Goal: Information Seeking & Learning: Learn about a topic

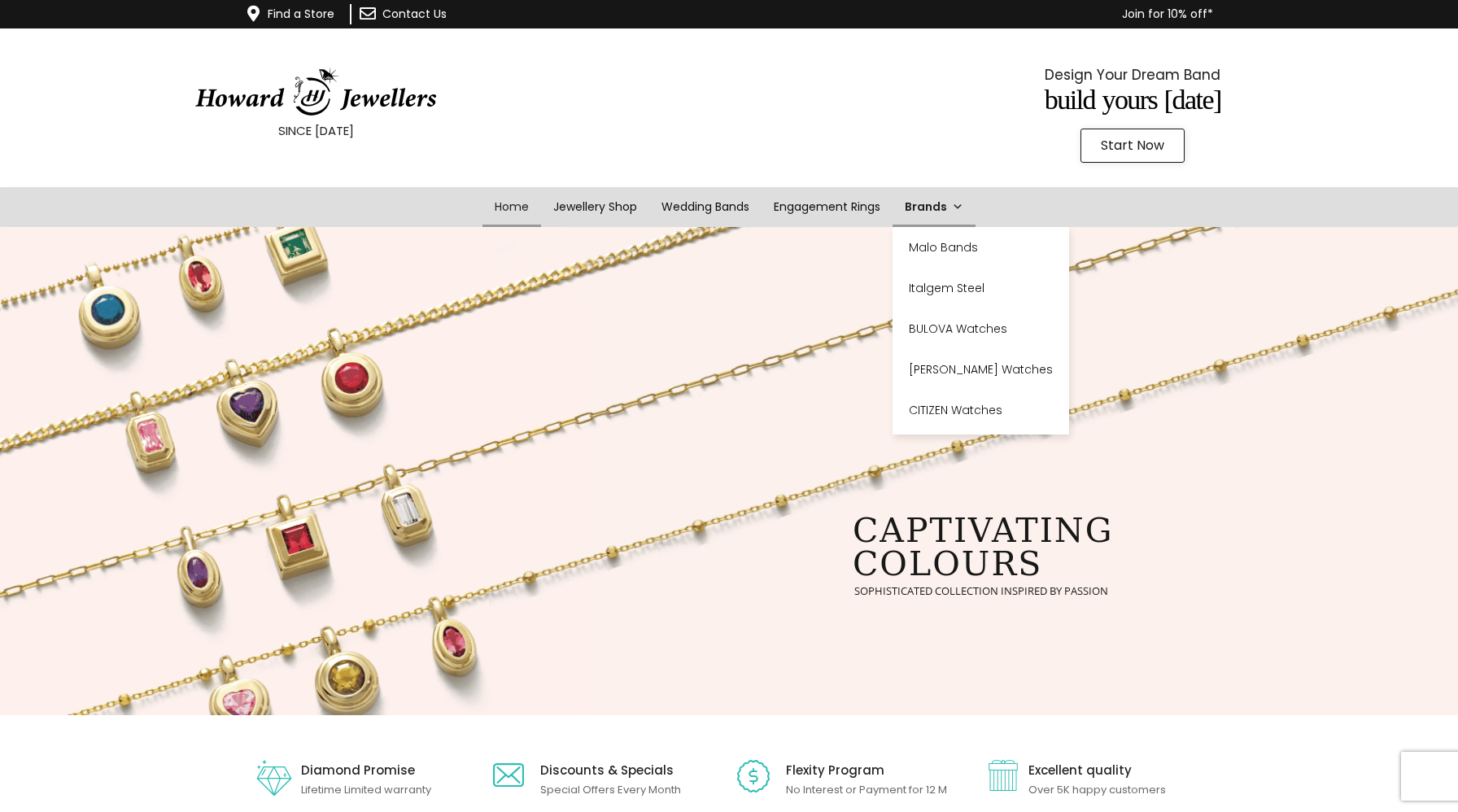
click at [945, 214] on link "Brands" at bounding box center [934, 207] width 83 height 40
click at [974, 409] on link "CITIZEN Watches" at bounding box center [980, 410] width 176 height 41
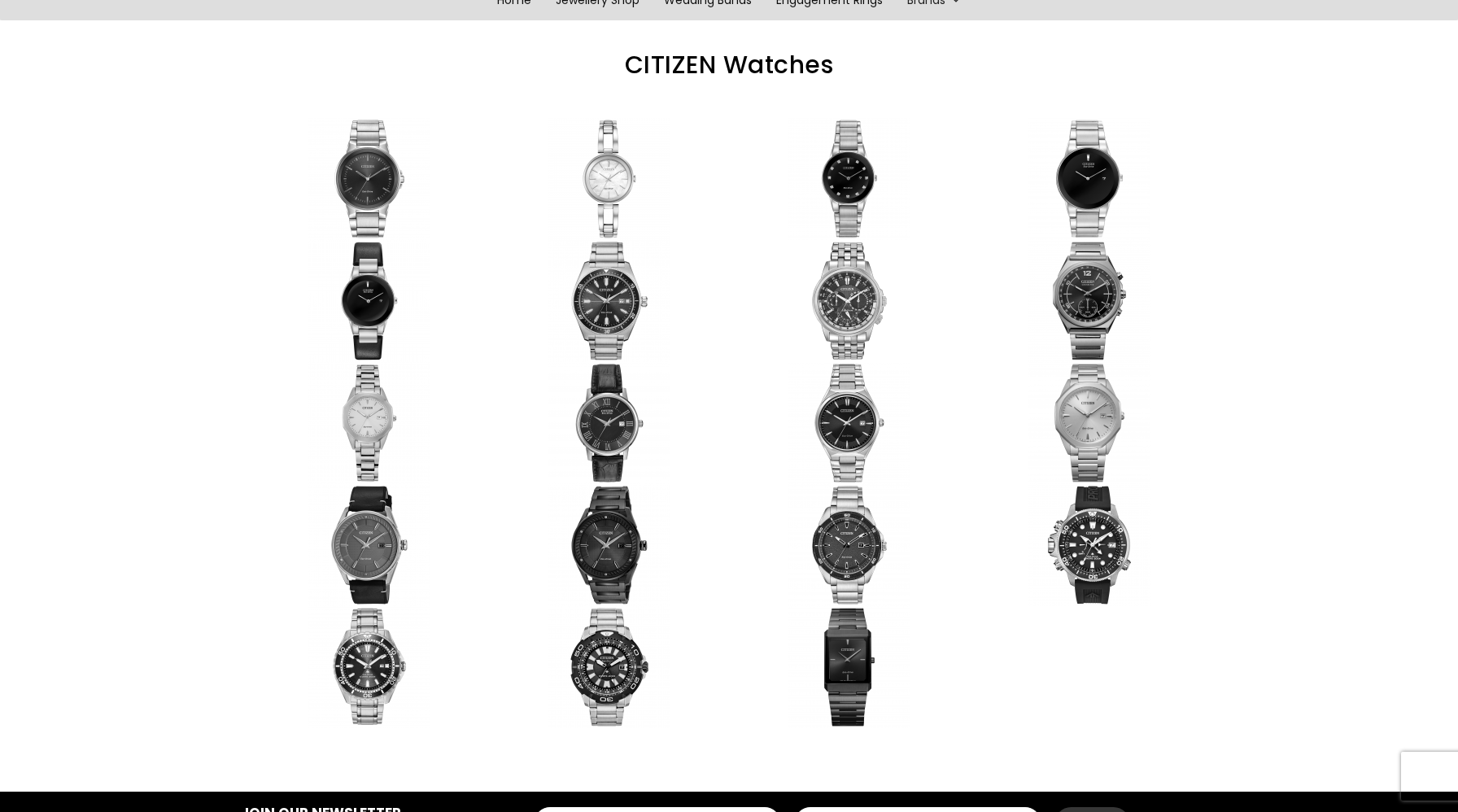
scroll to position [266, 0]
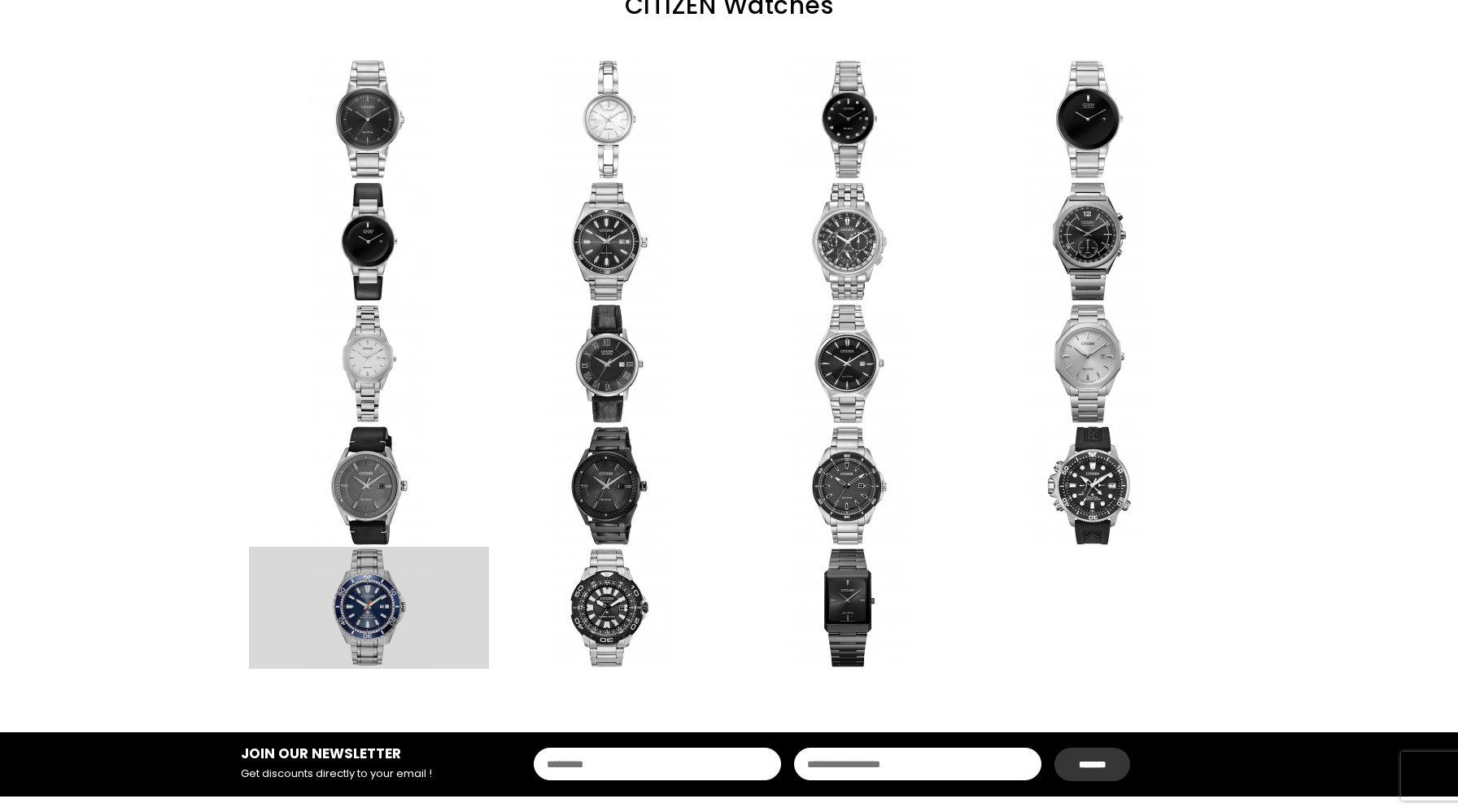
click at [428, 622] on link at bounding box center [369, 607] width 240 height 122
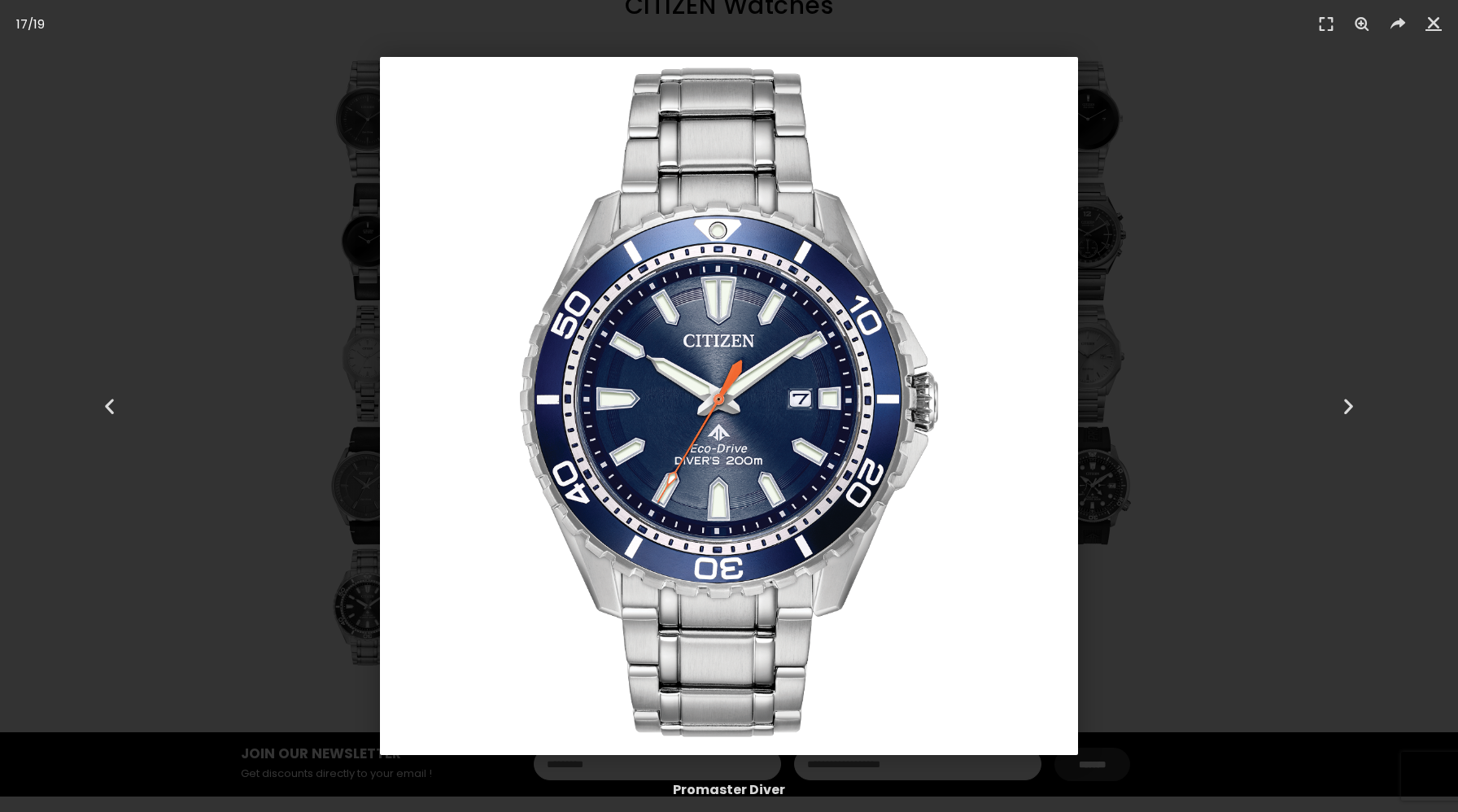
click at [668, 430] on img "17 / 19" at bounding box center [729, 406] width 698 height 698
click at [1243, 579] on div "Next" at bounding box center [1349, 406] width 219 height 812
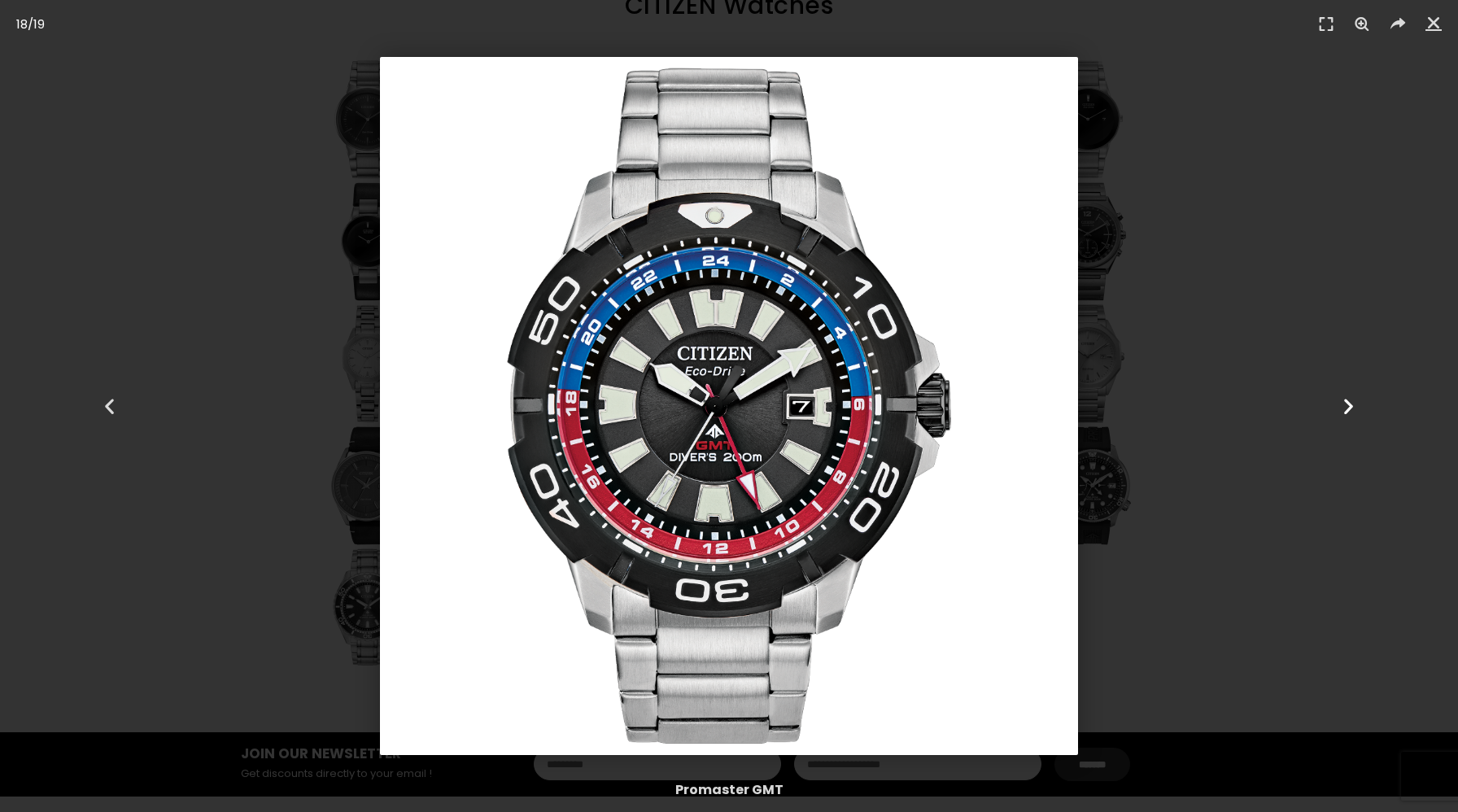
click at [1243, 579] on div "Next" at bounding box center [1349, 406] width 219 height 812
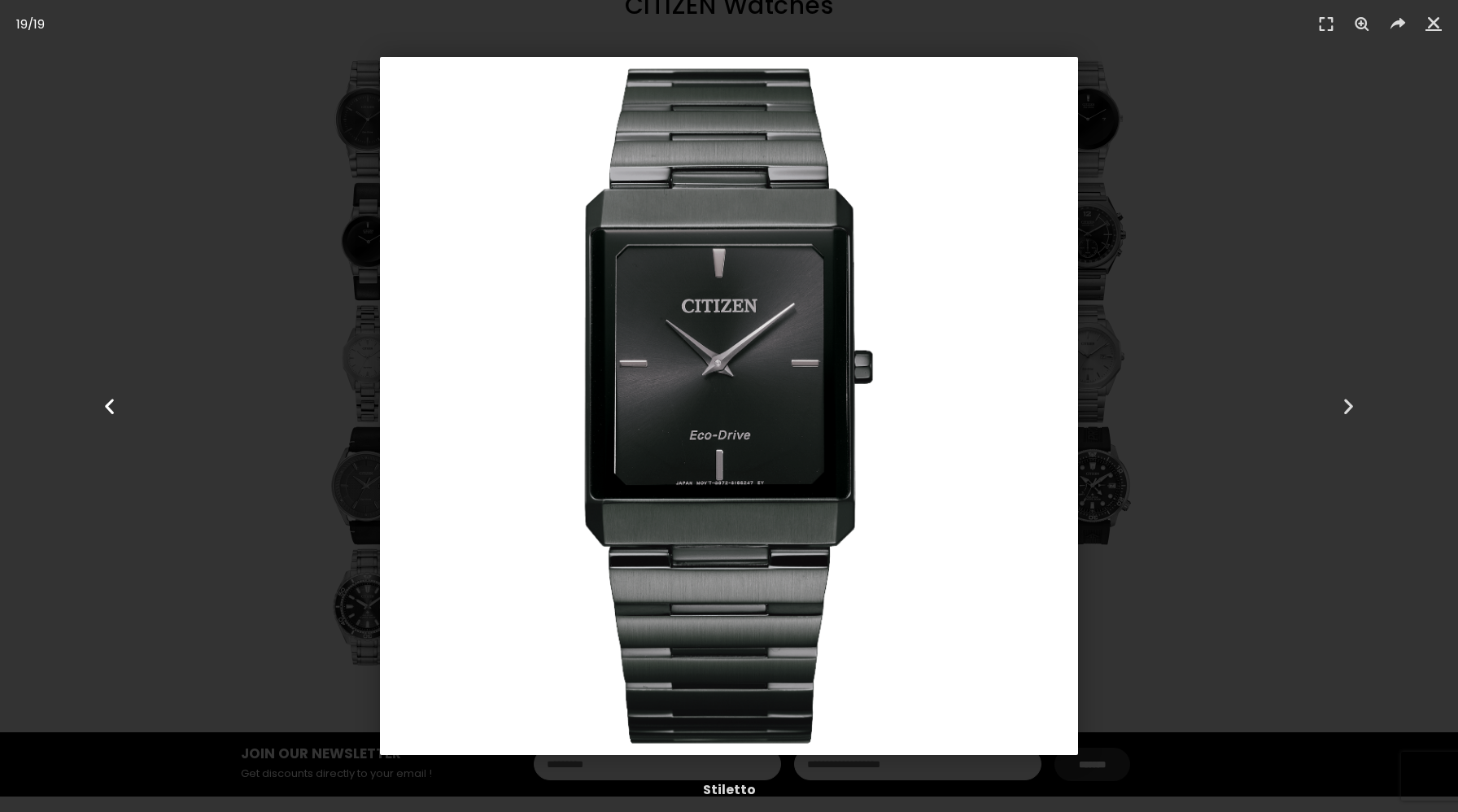
click at [60, 450] on div "Previous" at bounding box center [109, 406] width 219 height 812
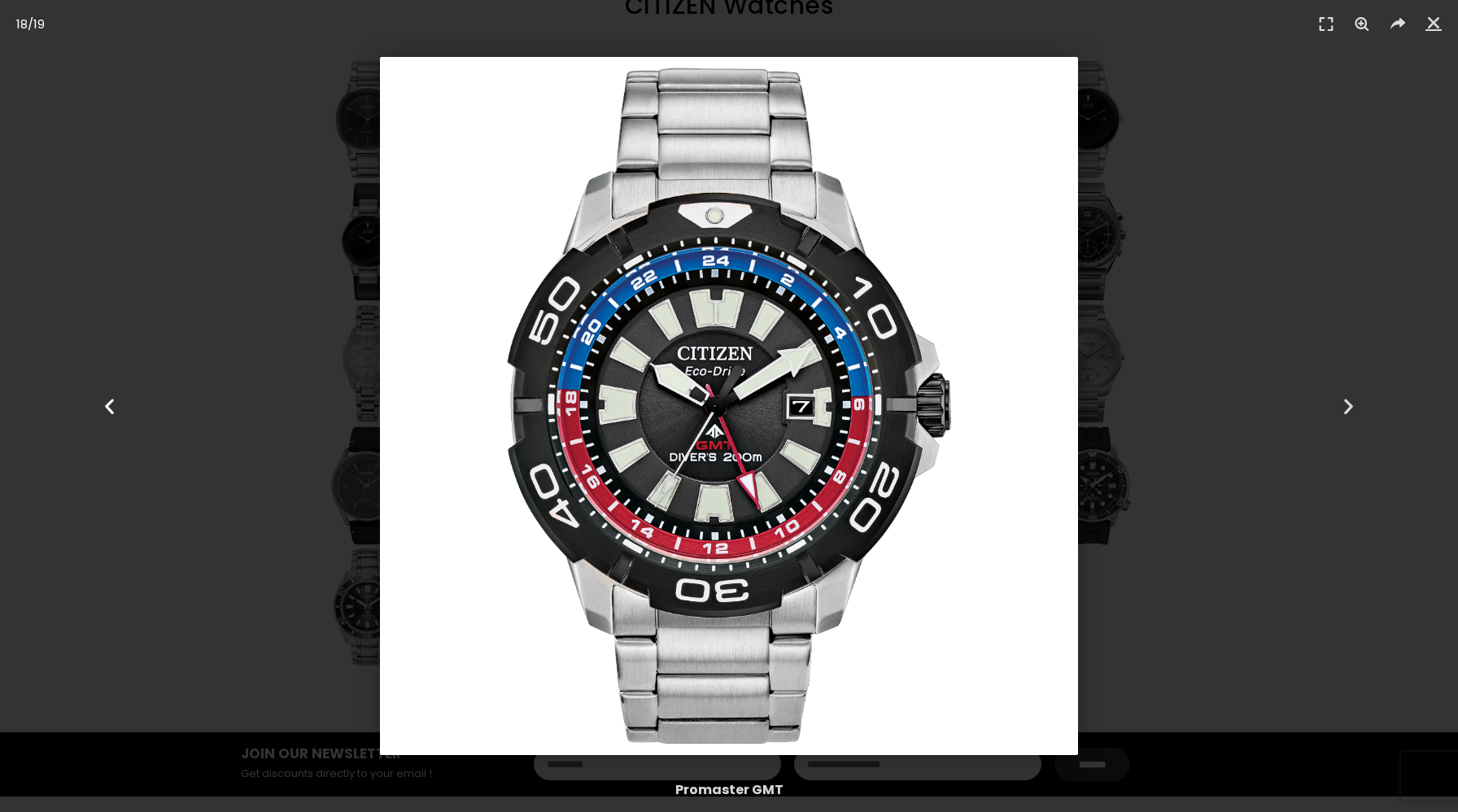
click at [103, 442] on div "Previous" at bounding box center [109, 406] width 219 height 812
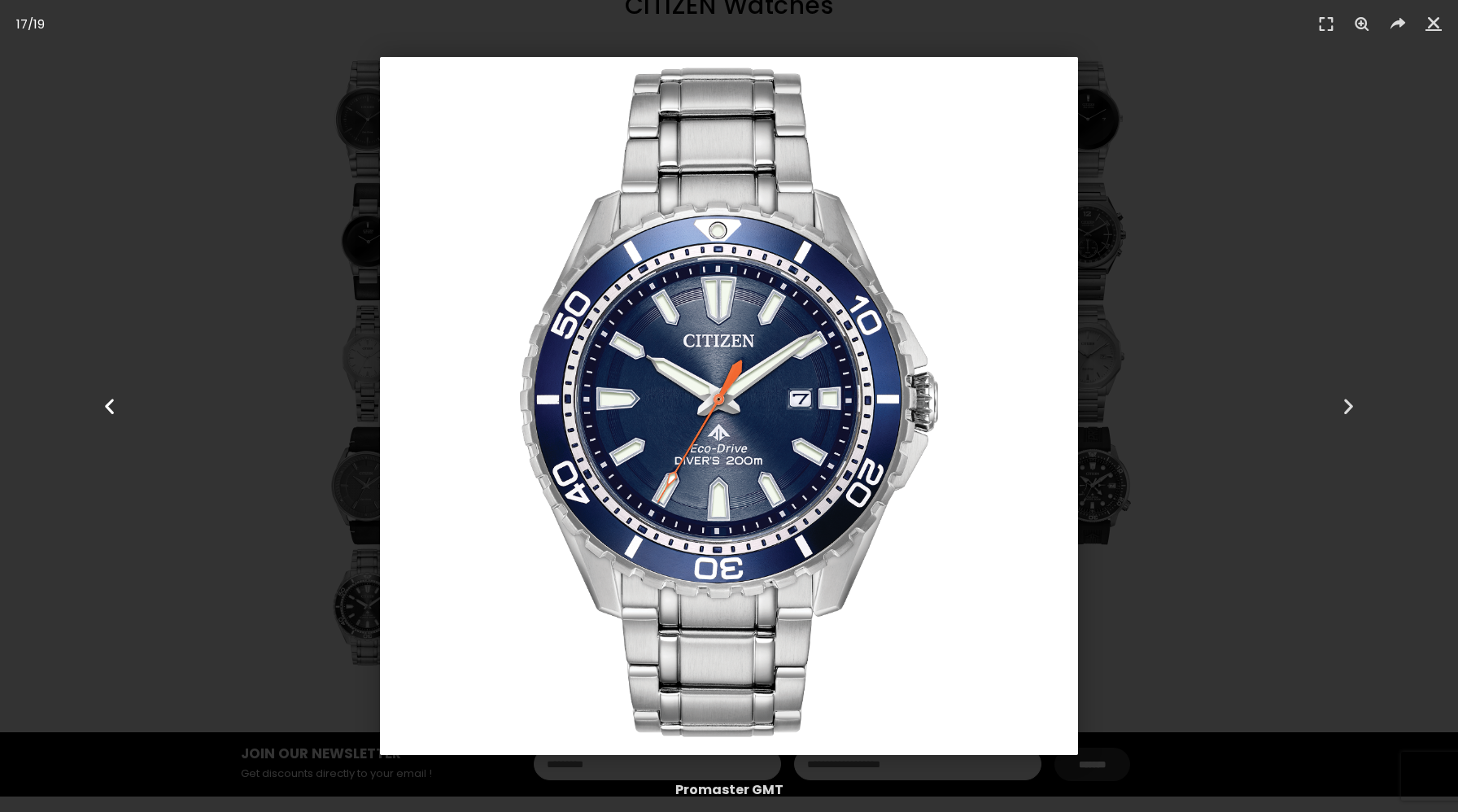
click at [103, 442] on div "Previous" at bounding box center [109, 406] width 219 height 812
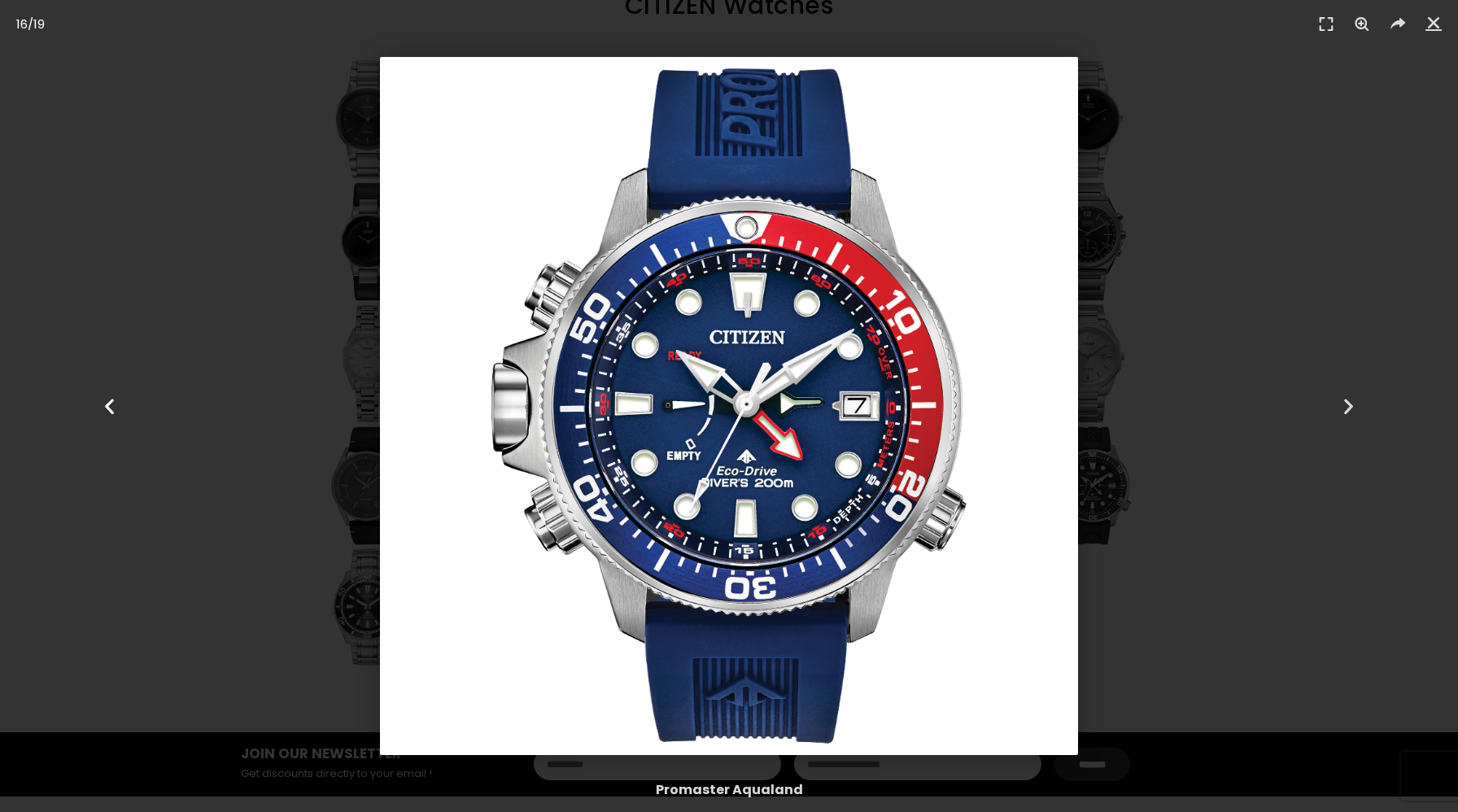
click at [103, 442] on div "Previous" at bounding box center [109, 406] width 219 height 812
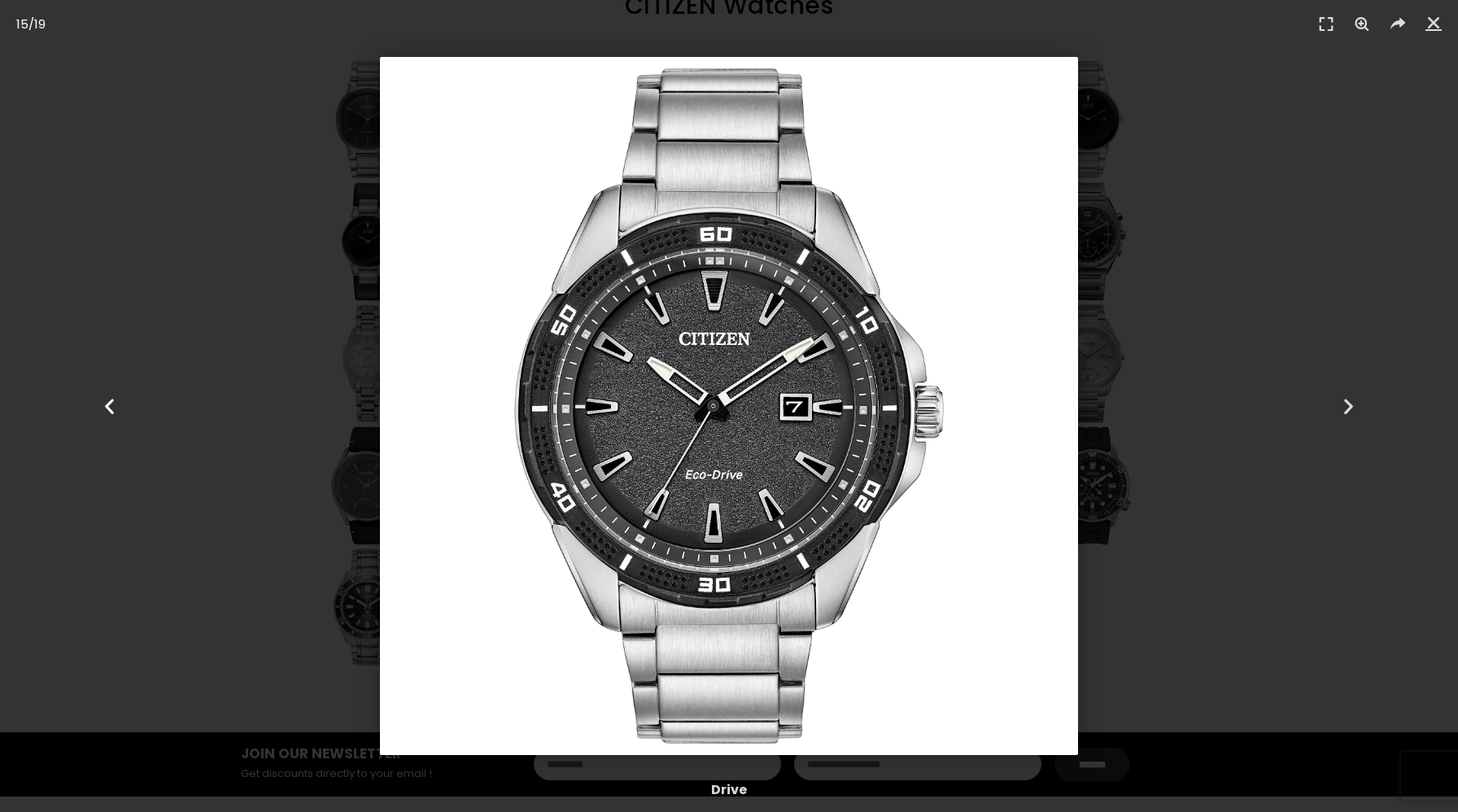
click at [103, 442] on div "Previous" at bounding box center [109, 406] width 219 height 812
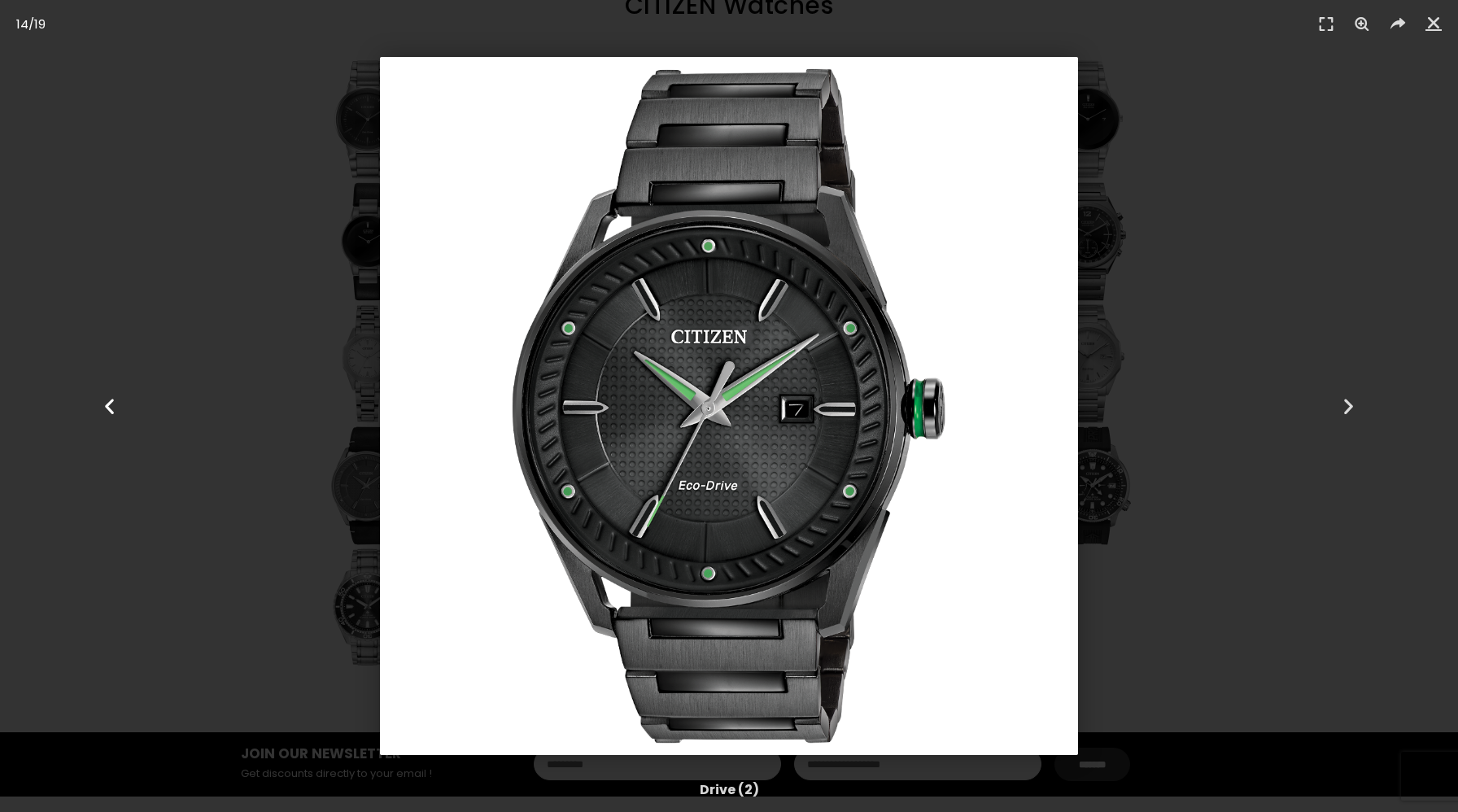
click at [103, 442] on div "Previous" at bounding box center [109, 406] width 219 height 812
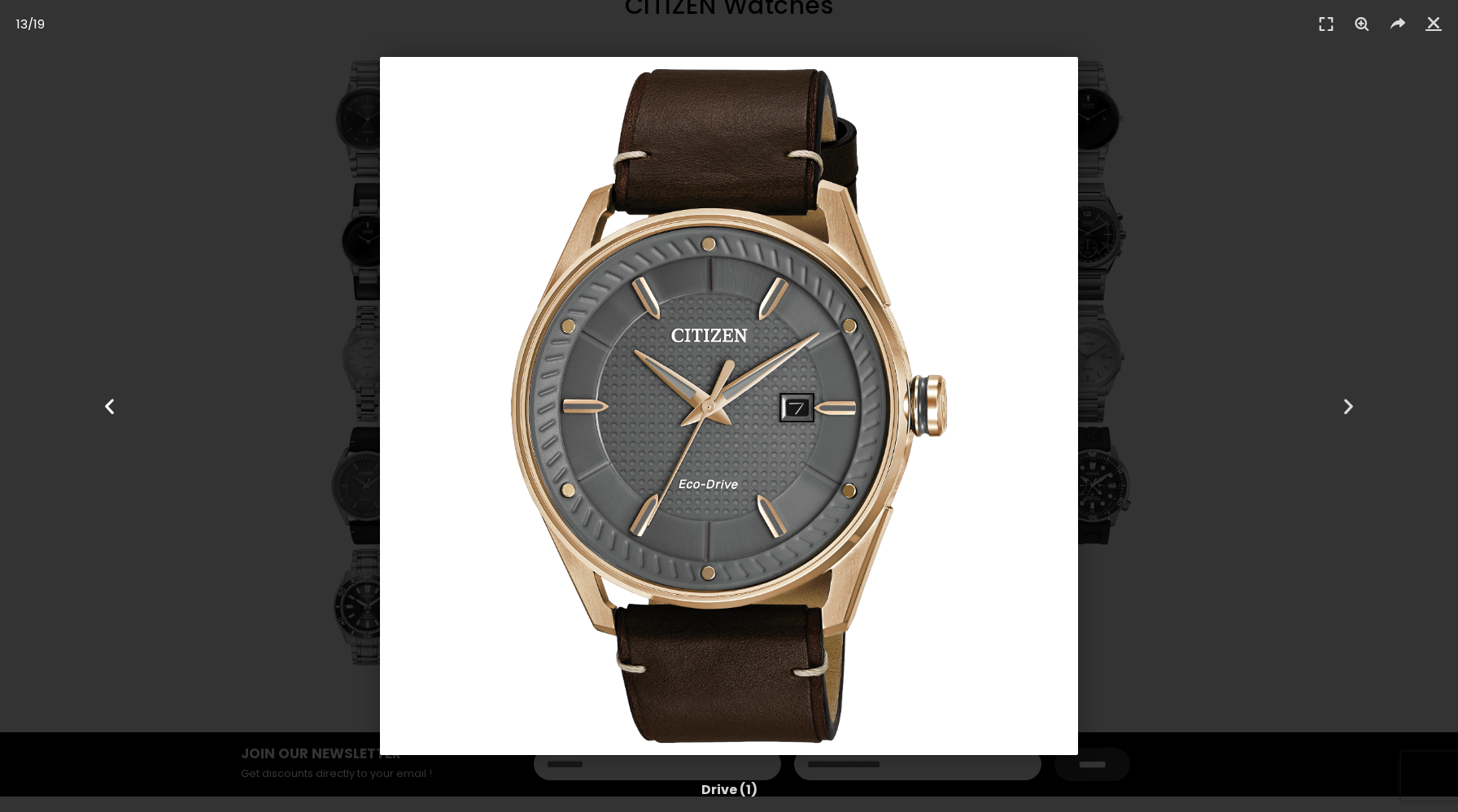
click at [103, 442] on div "Previous" at bounding box center [109, 406] width 219 height 812
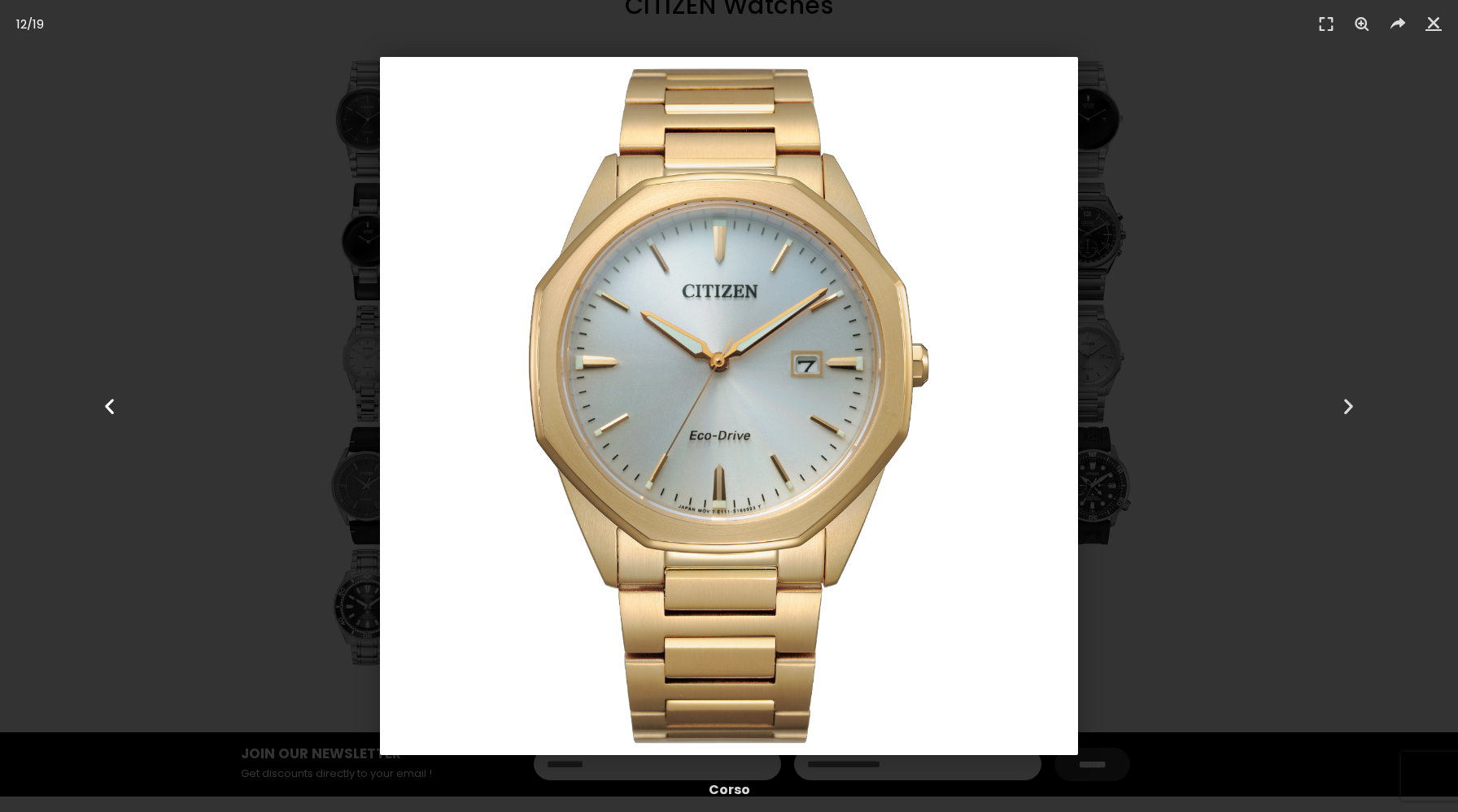
click at [103, 442] on div "Previous" at bounding box center [109, 406] width 219 height 812
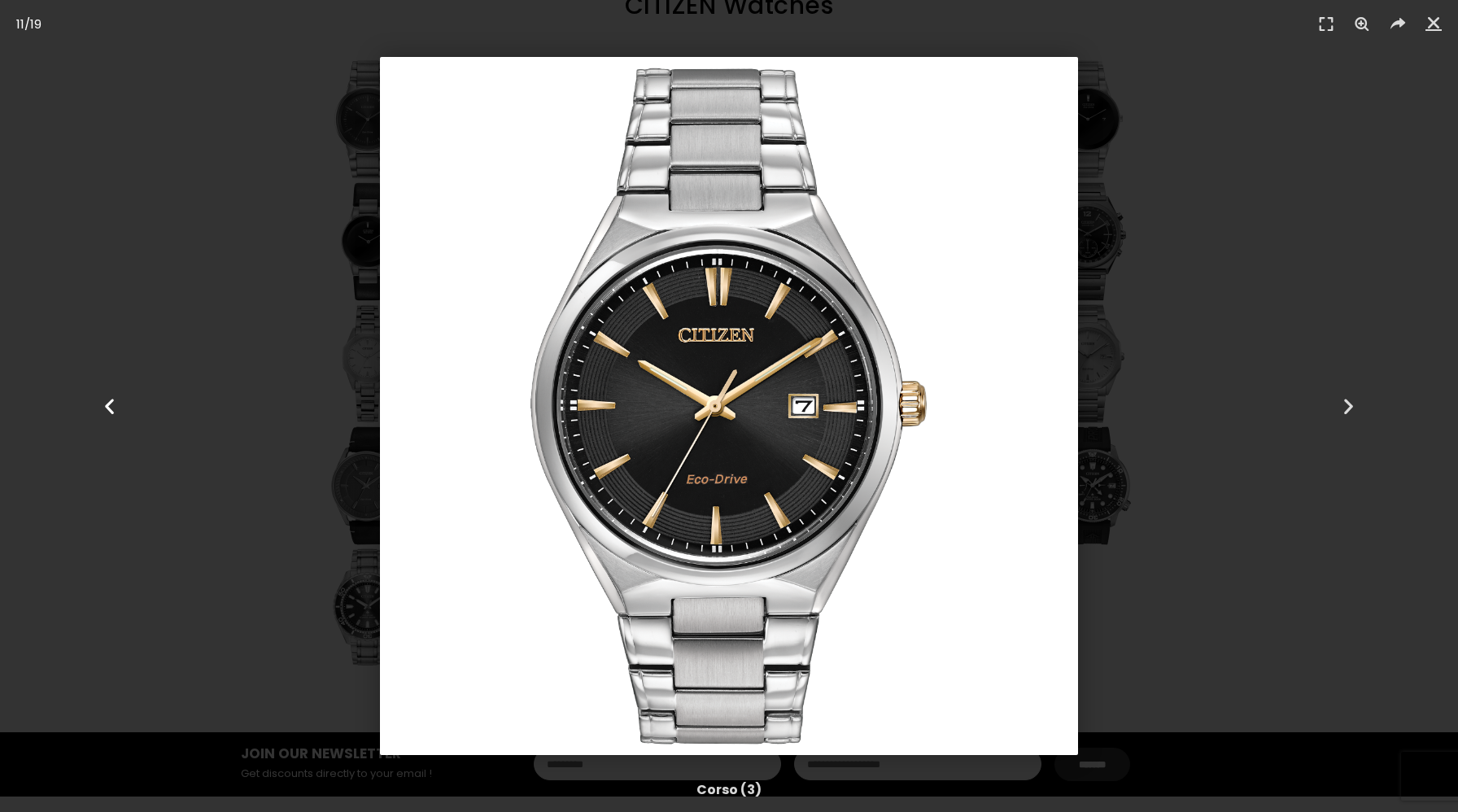
click at [110, 438] on div "Previous" at bounding box center [109, 406] width 219 height 812
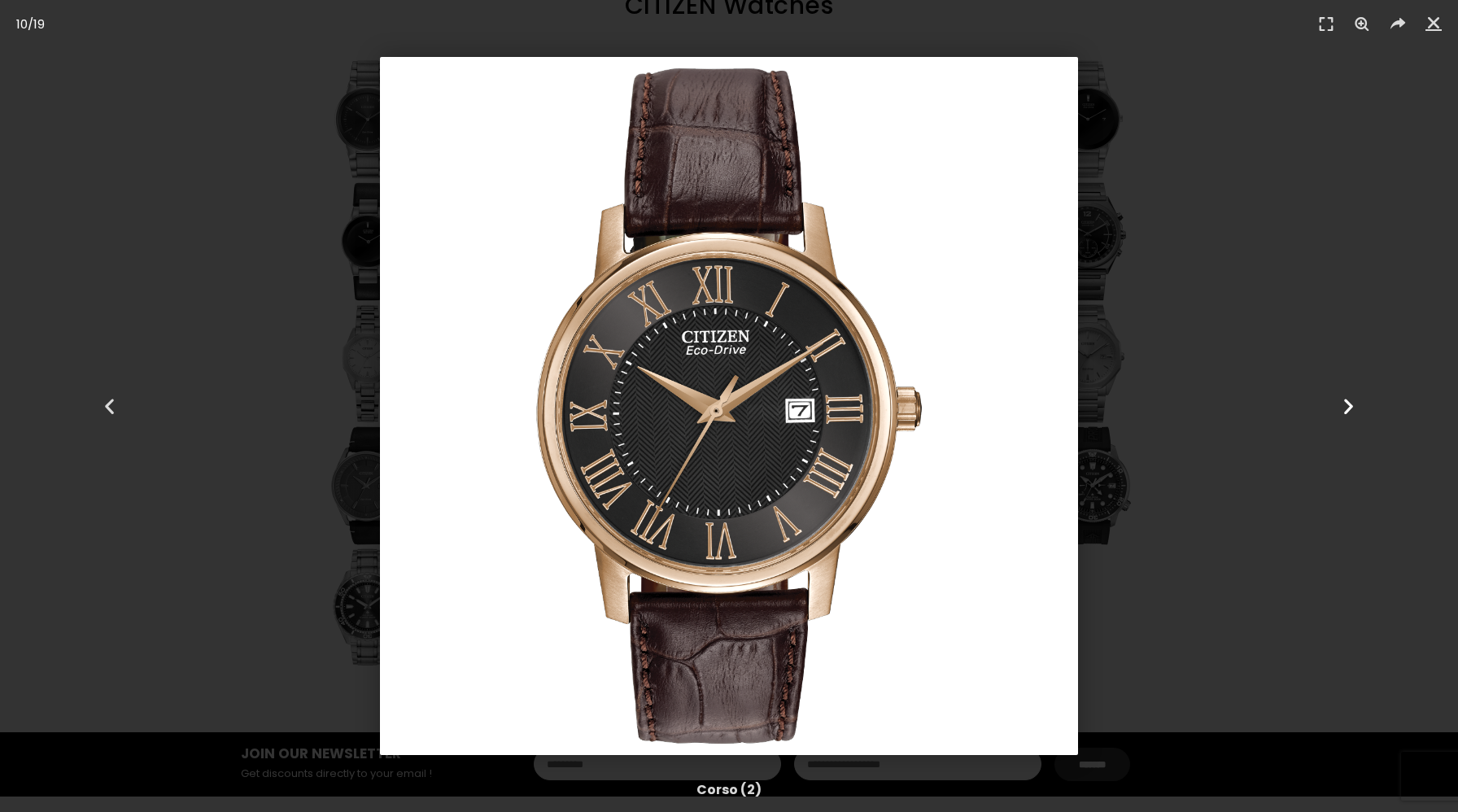
click at [1321, 399] on div "Next" at bounding box center [1349, 406] width 219 height 812
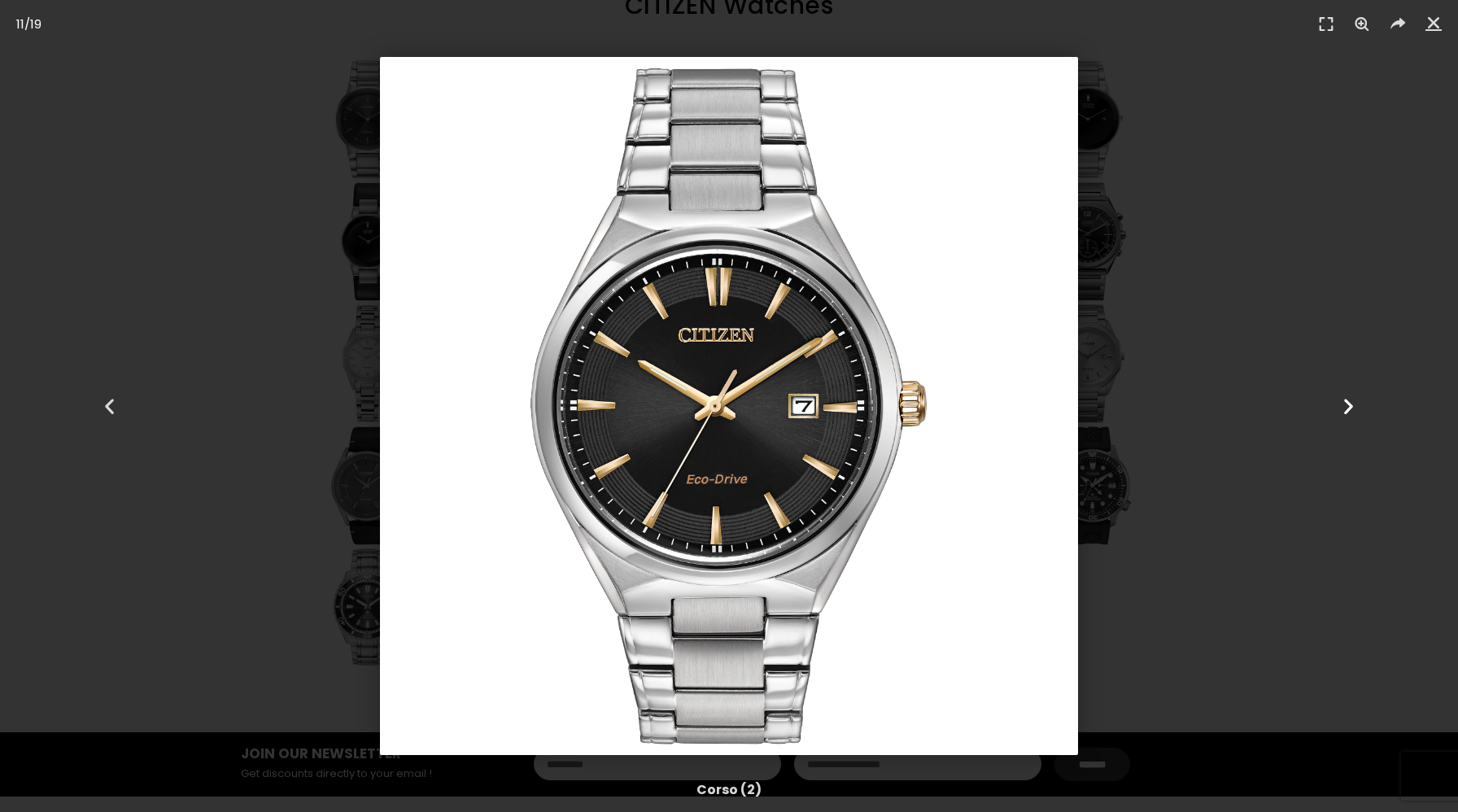
click at [1321, 399] on div "Next" at bounding box center [1349, 406] width 219 height 812
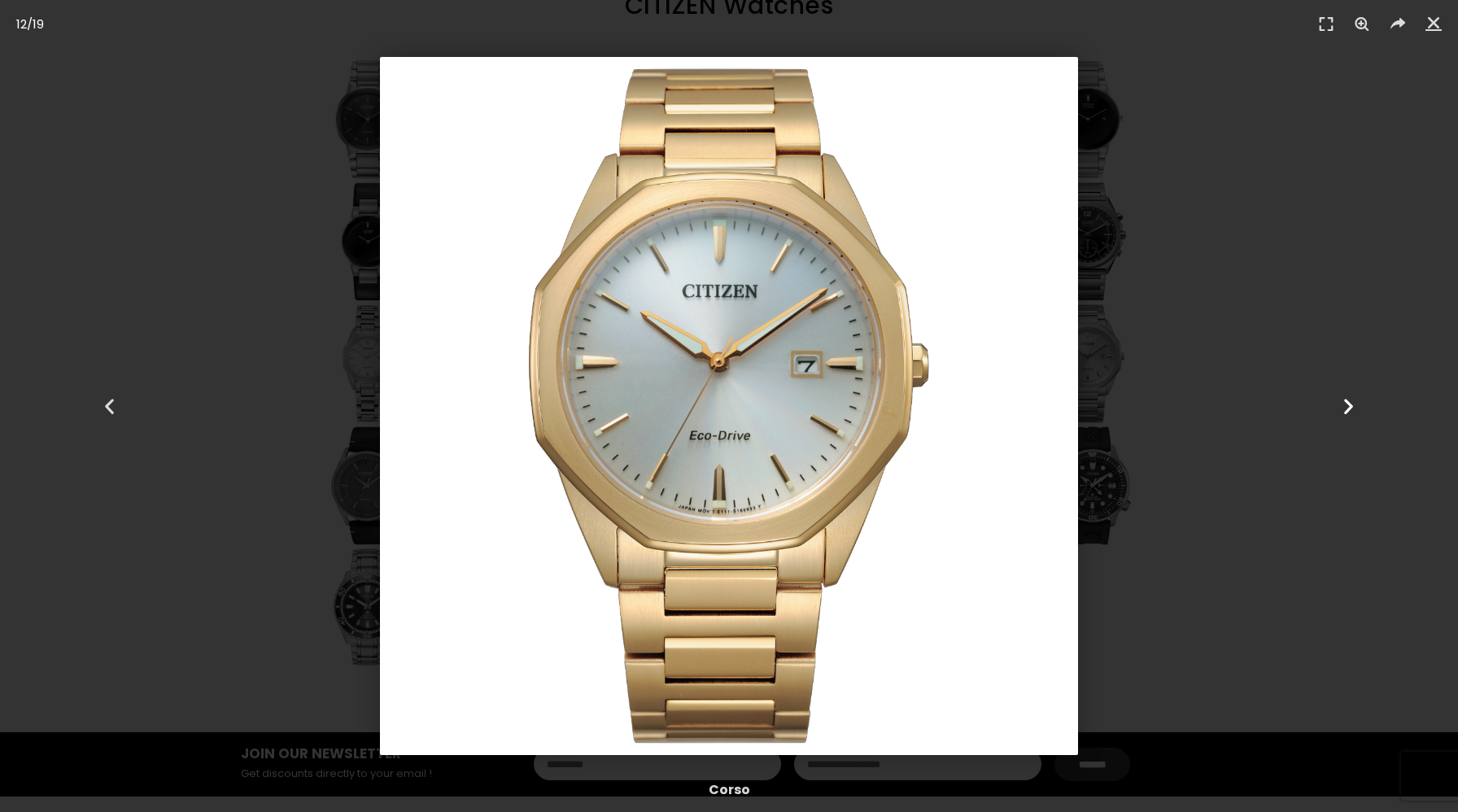
click at [1258, 218] on div "Next" at bounding box center [1349, 406] width 219 height 812
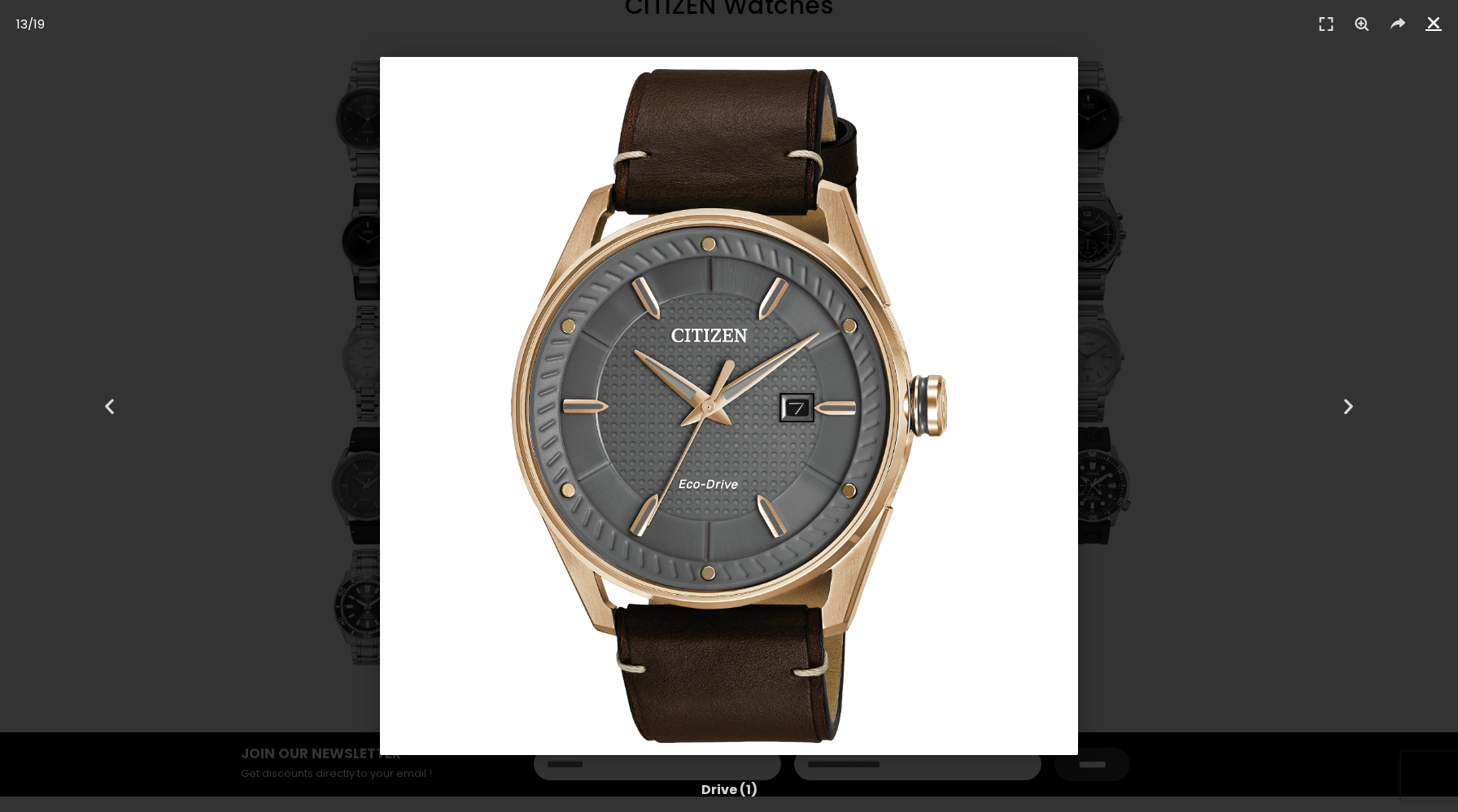
click at [1433, 25] on icon "Close (Esc)" at bounding box center [1434, 23] width 17 height 17
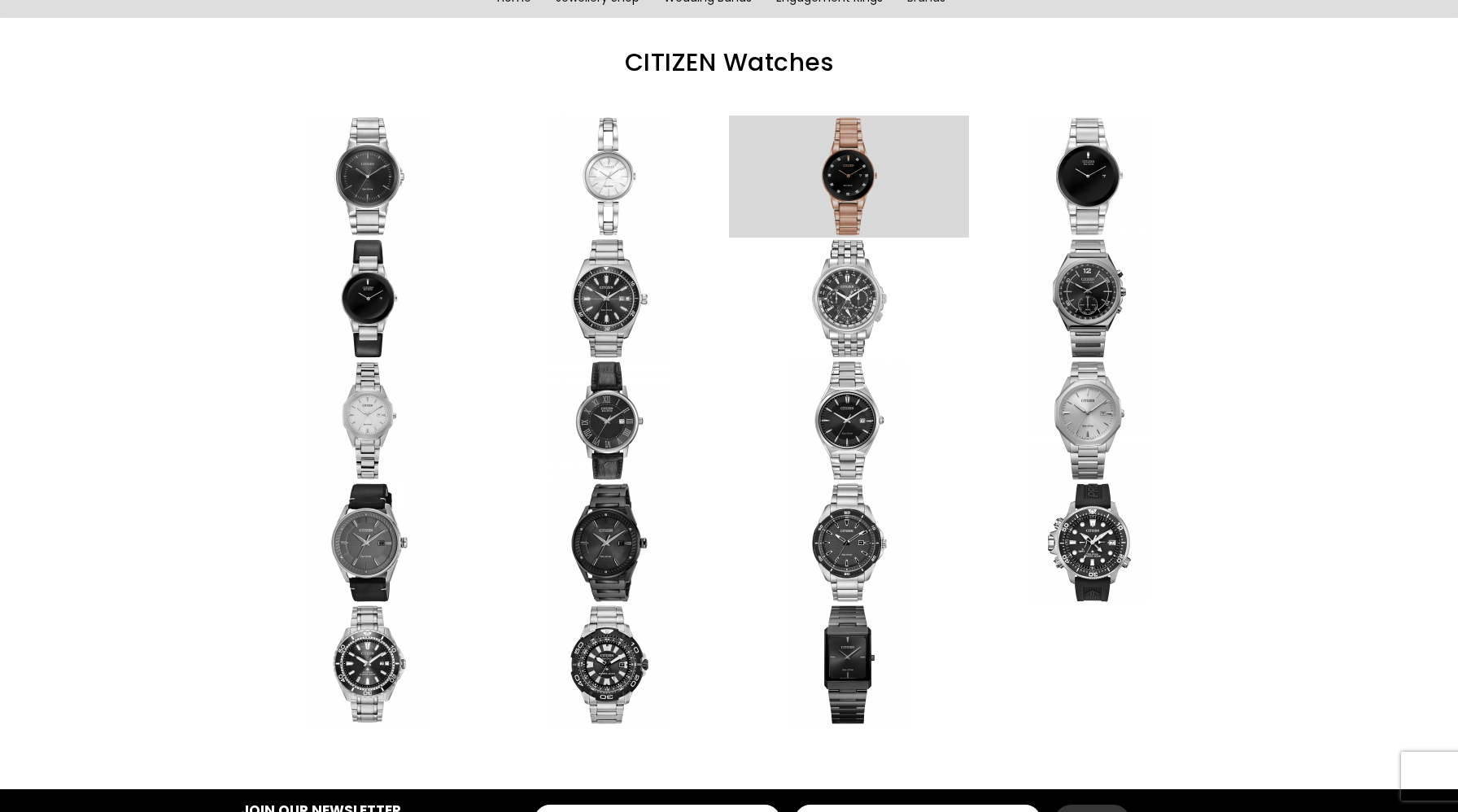
scroll to position [0, 0]
